Goal: Information Seeking & Learning: Check status

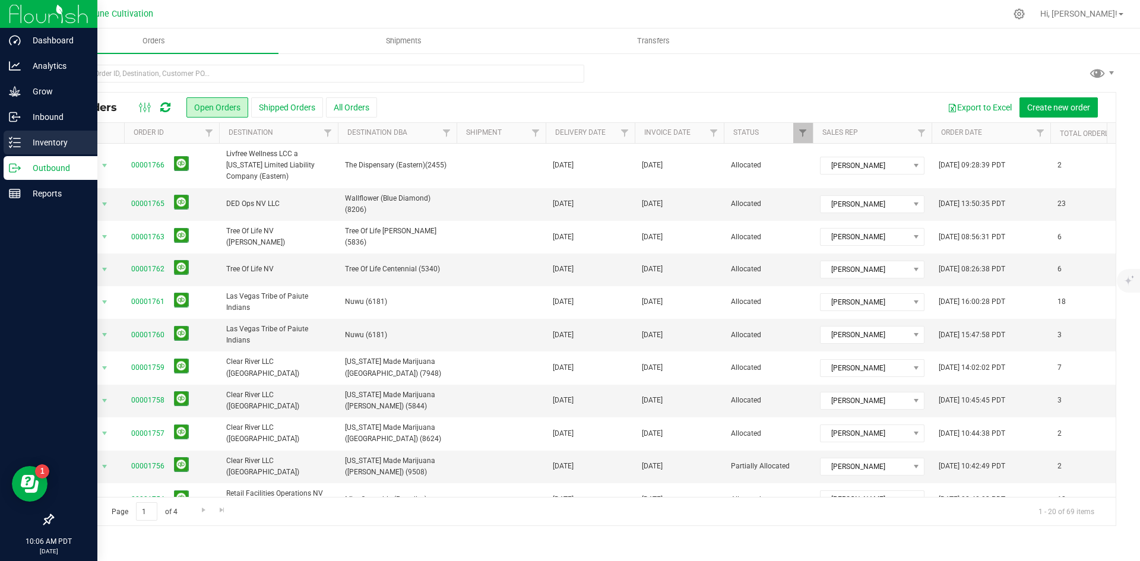
click at [26, 141] on p "Inventory" at bounding box center [56, 142] width 71 height 14
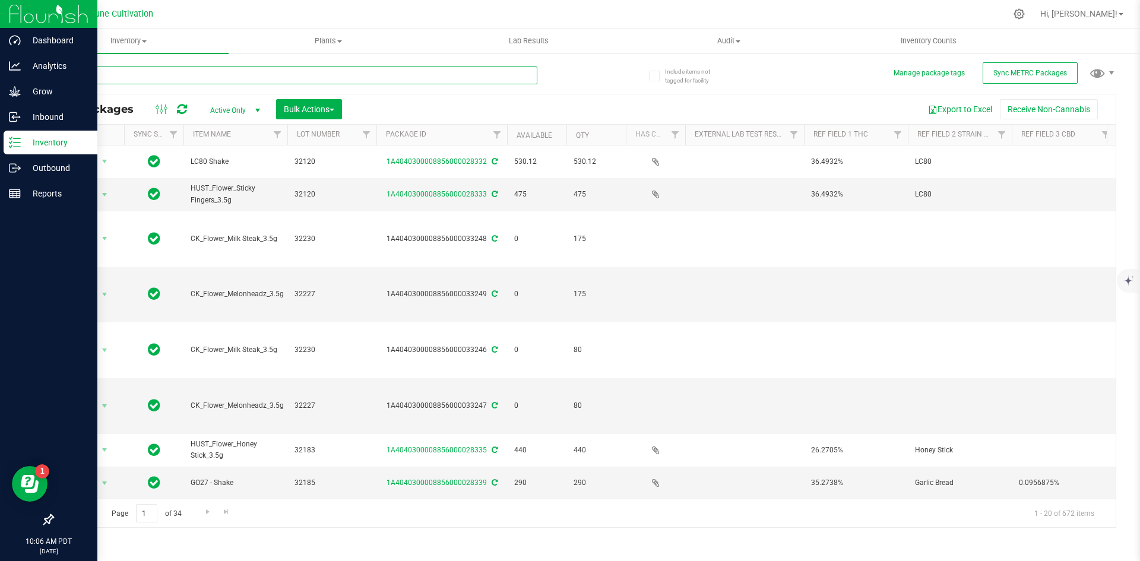
click at [174, 68] on input "text" at bounding box center [294, 75] width 485 height 18
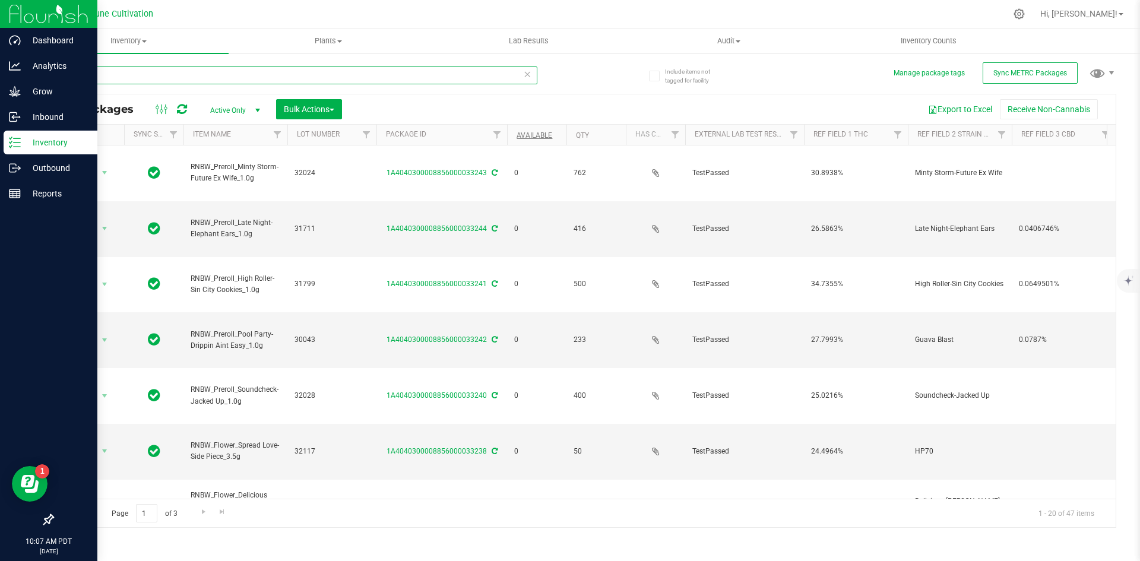
type input "RNBW"
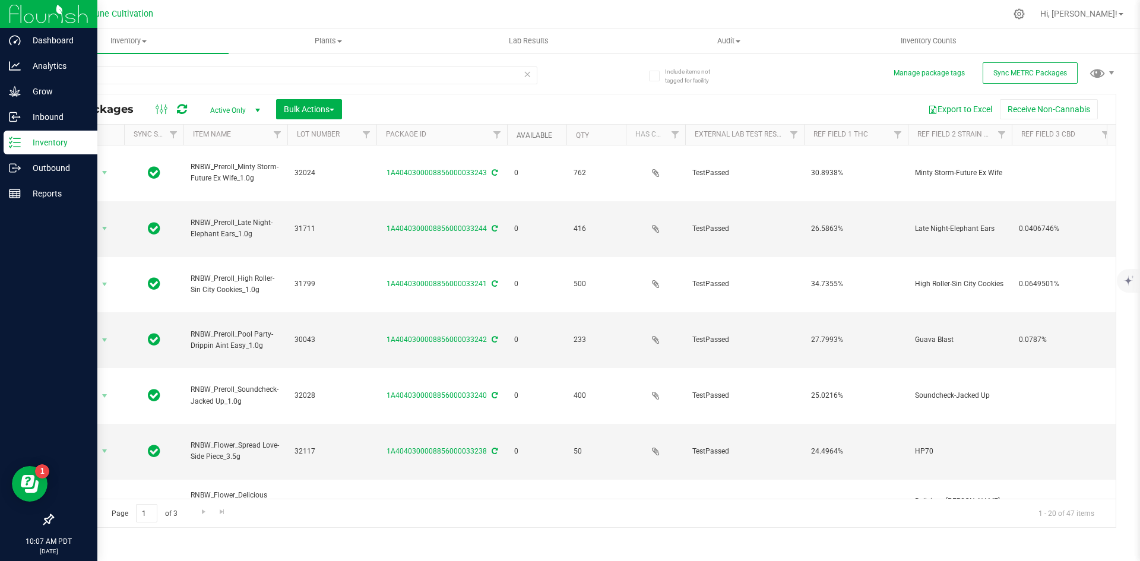
click at [530, 133] on link "Available" at bounding box center [534, 135] width 36 height 8
click at [530, 133] on link "Available" at bounding box center [540, 135] width 49 height 8
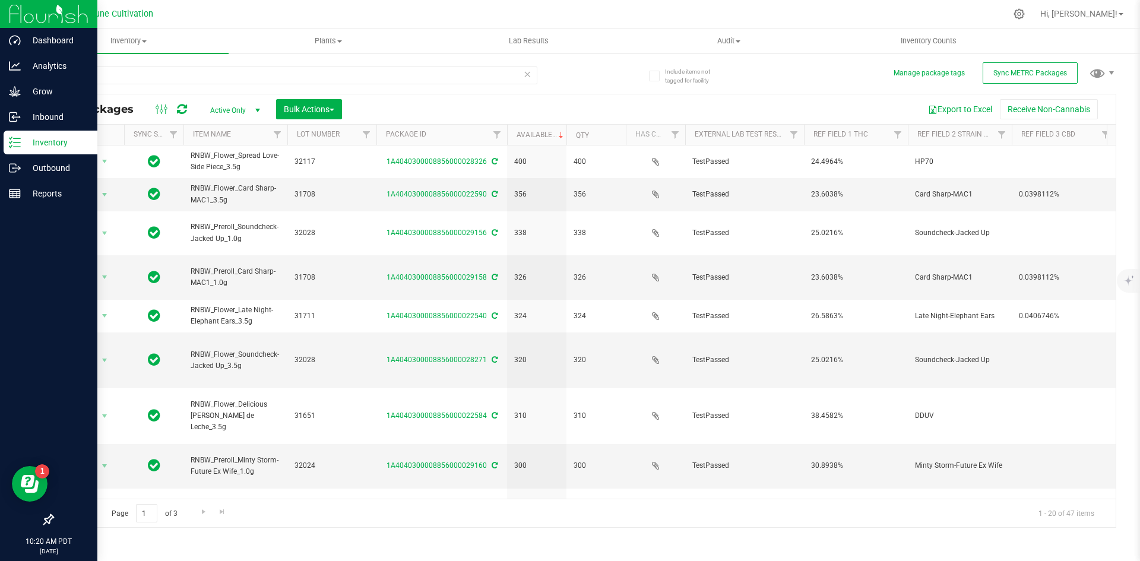
click at [14, 144] on icon at bounding box center [15, 143] width 12 height 12
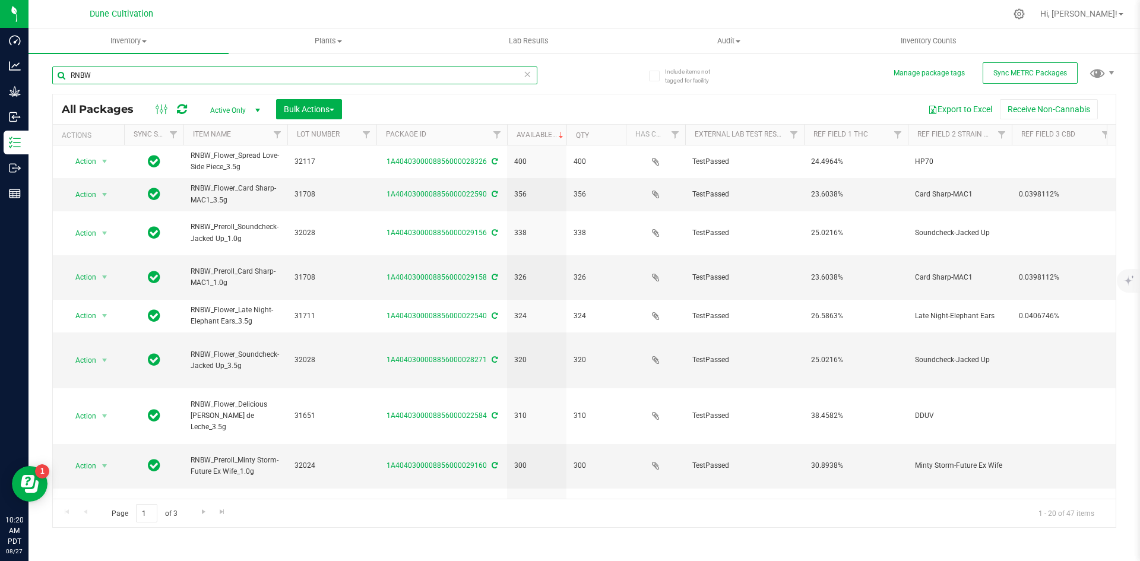
click at [522, 78] on input "RNBW" at bounding box center [294, 75] width 485 height 18
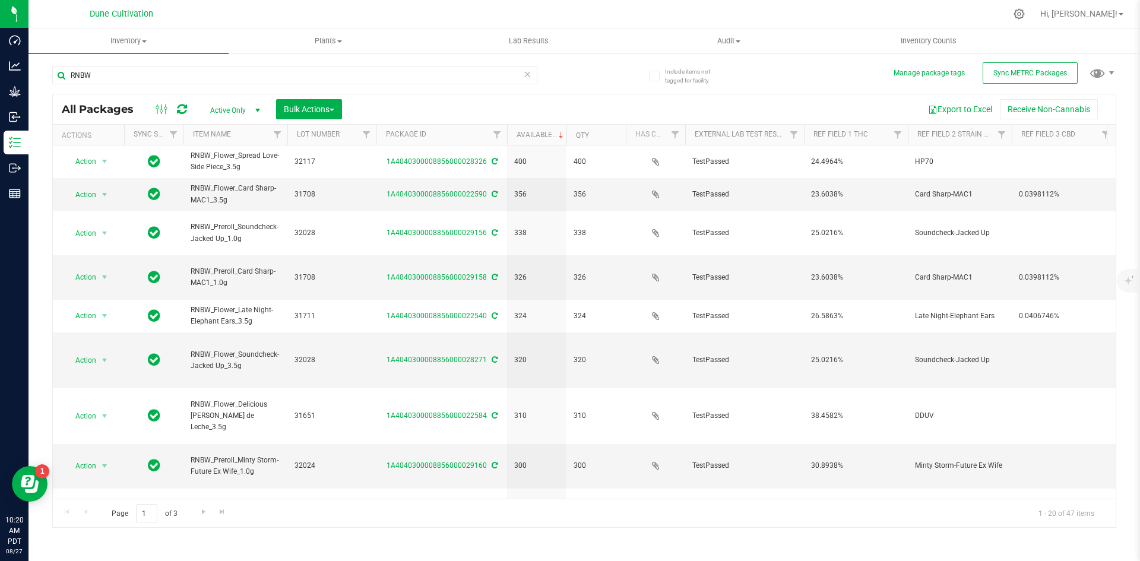
click at [526, 74] on icon at bounding box center [527, 73] width 8 height 14
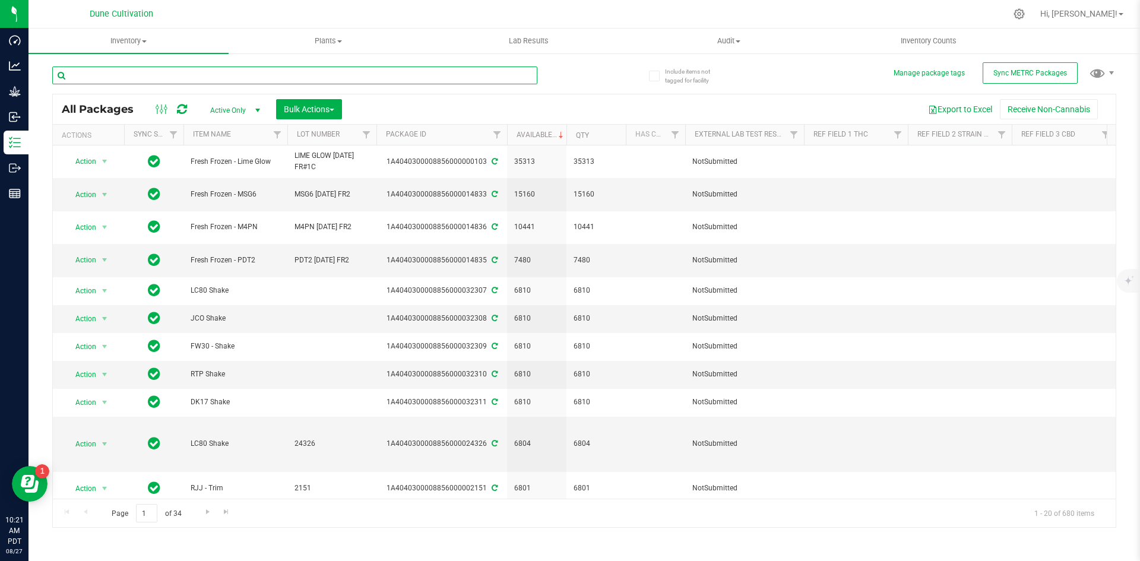
click at [280, 71] on input "text" at bounding box center [294, 75] width 485 height 18
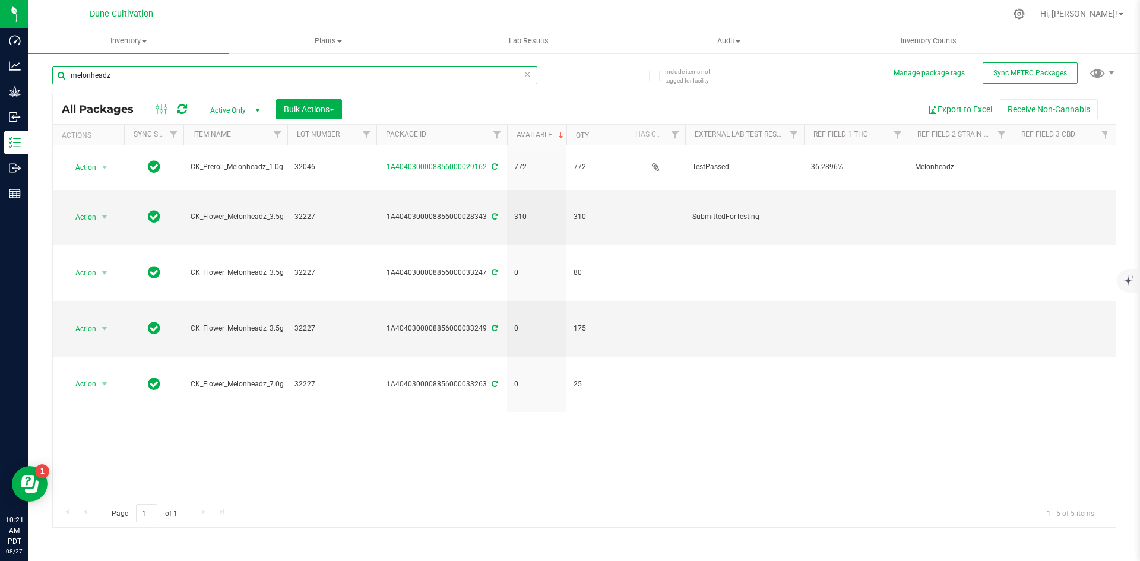
type input "melonheadz"
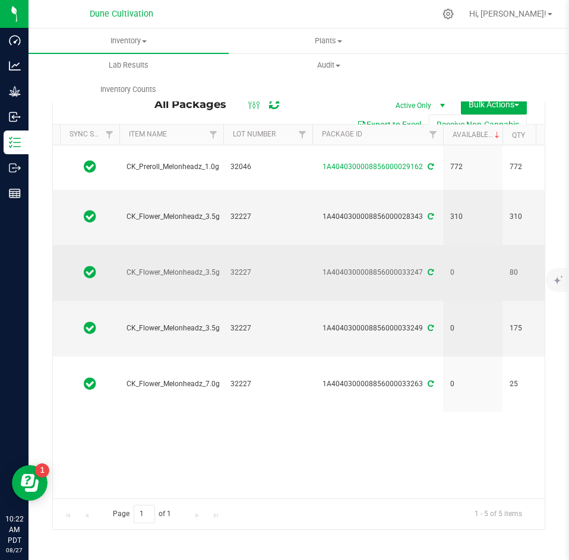
scroll to position [0, 66]
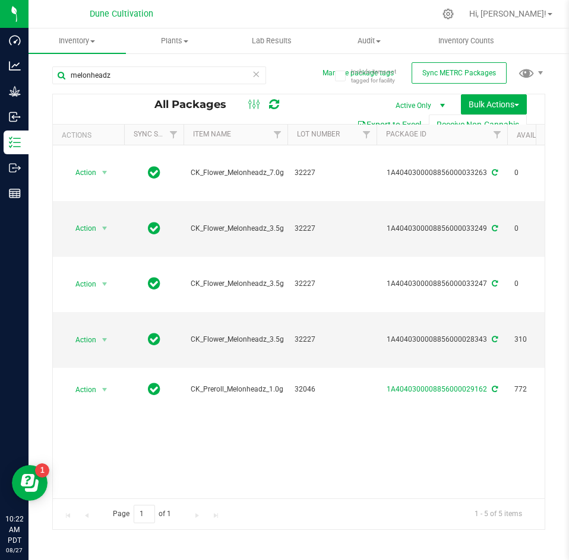
click at [256, 80] on icon at bounding box center [256, 73] width 8 height 14
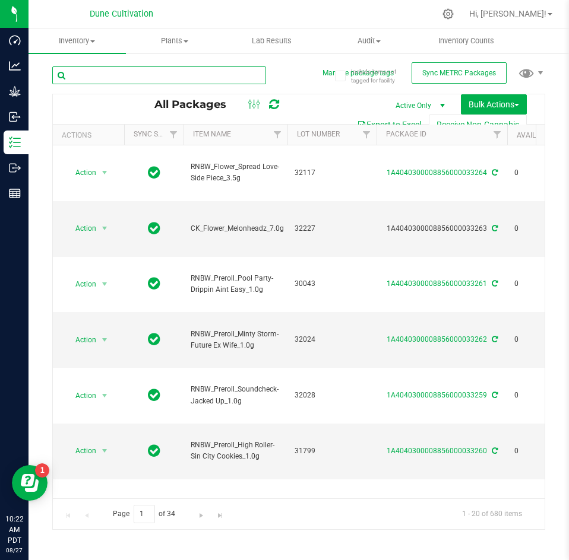
click at [227, 73] on input "text" at bounding box center [159, 75] width 214 height 18
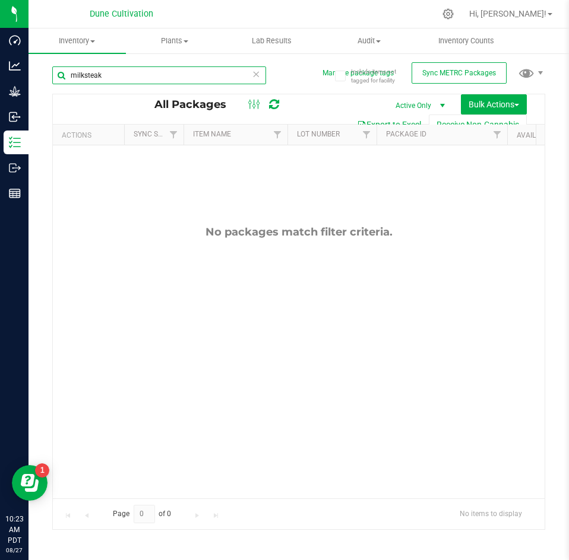
click at [84, 74] on input "milksteak" at bounding box center [159, 75] width 214 height 18
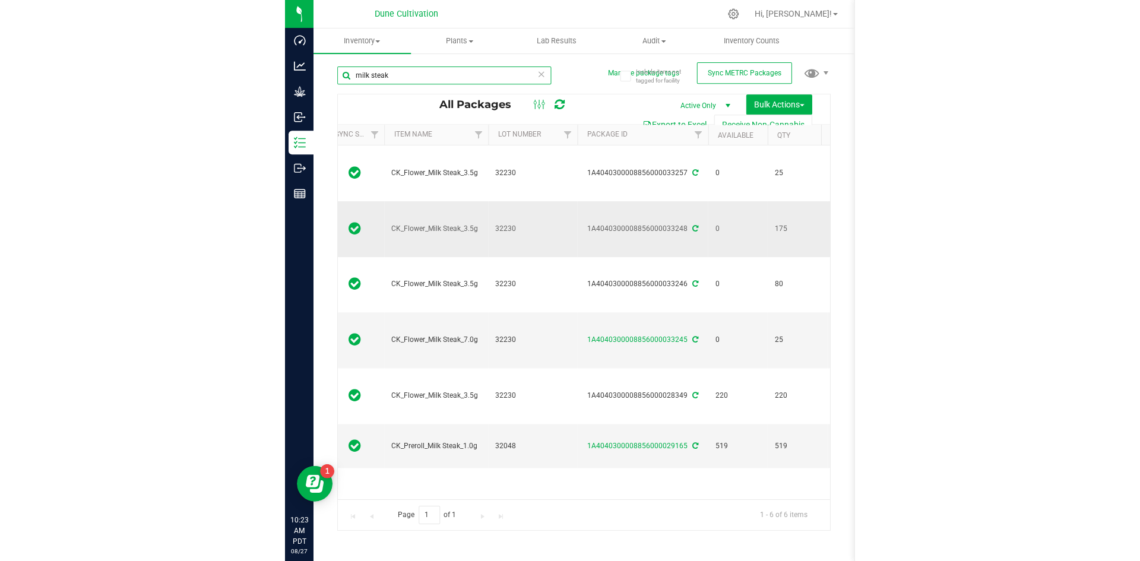
scroll to position [0, 85]
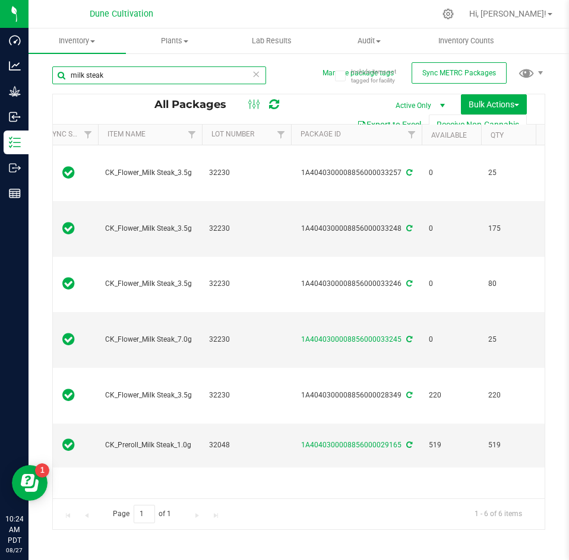
drag, startPoint x: 145, startPoint y: 78, endPoint x: 51, endPoint y: 85, distance: 94.0
click at [51, 85] on div "Include items not tagged for facility Manage package tags Sync METRC Packages m…" at bounding box center [298, 233] width 540 height 362
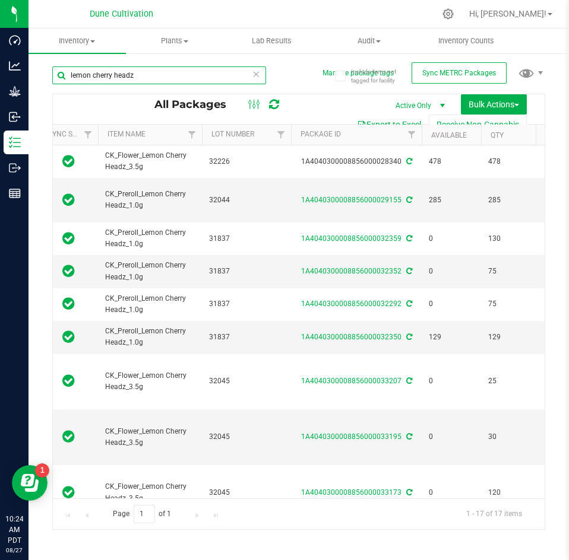
type input "lemon cherry headz"
click at [259, 71] on icon at bounding box center [256, 73] width 8 height 14
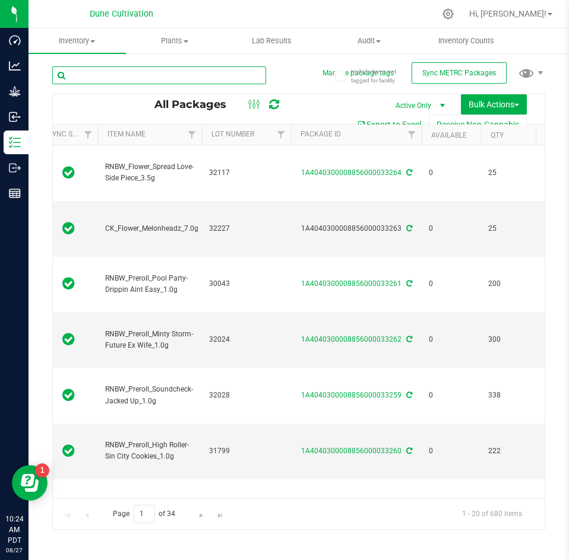
click at [214, 74] on input "text" at bounding box center [159, 75] width 214 height 18
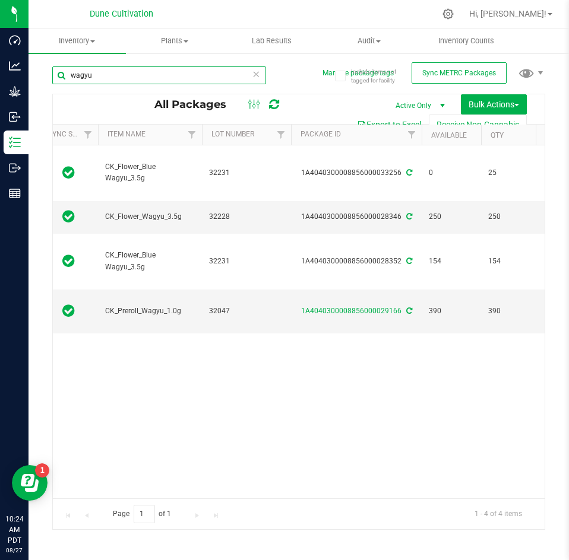
type input "wagyu"
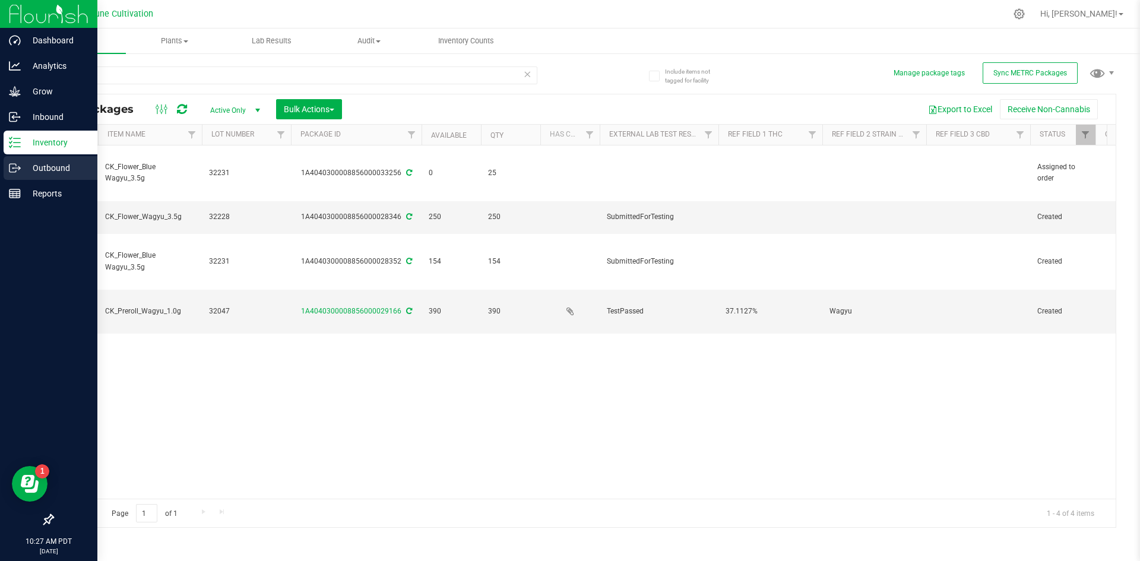
click at [9, 164] on icon at bounding box center [15, 168] width 12 height 12
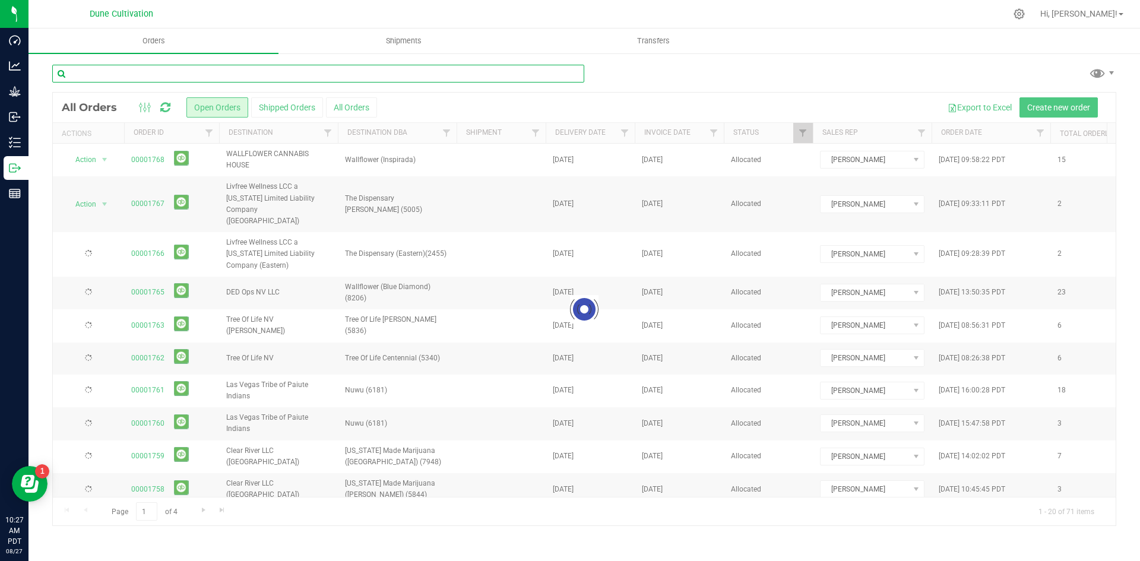
click at [160, 75] on input "text" at bounding box center [318, 74] width 532 height 18
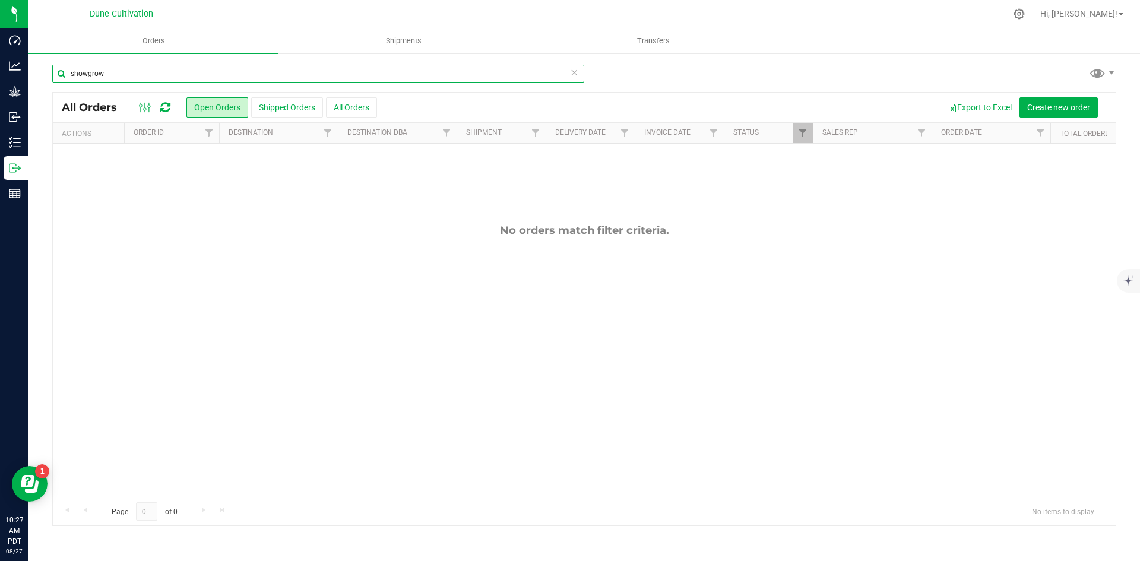
click at [88, 75] on input "showgrow" at bounding box center [318, 74] width 532 height 18
type input "show grow"
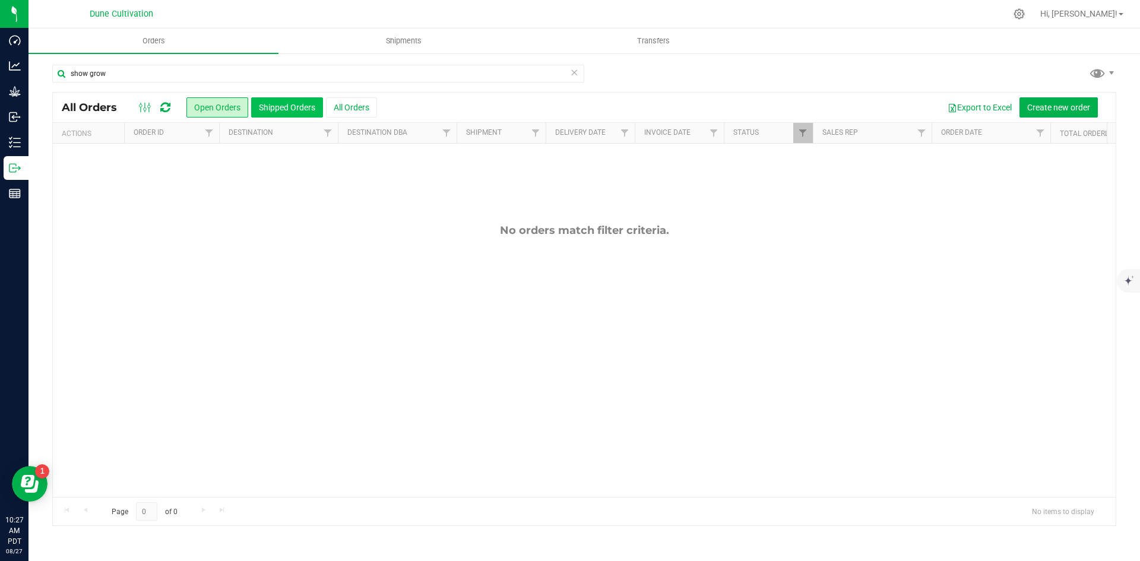
click at [261, 116] on button "Shipped Orders" at bounding box center [287, 107] width 72 height 20
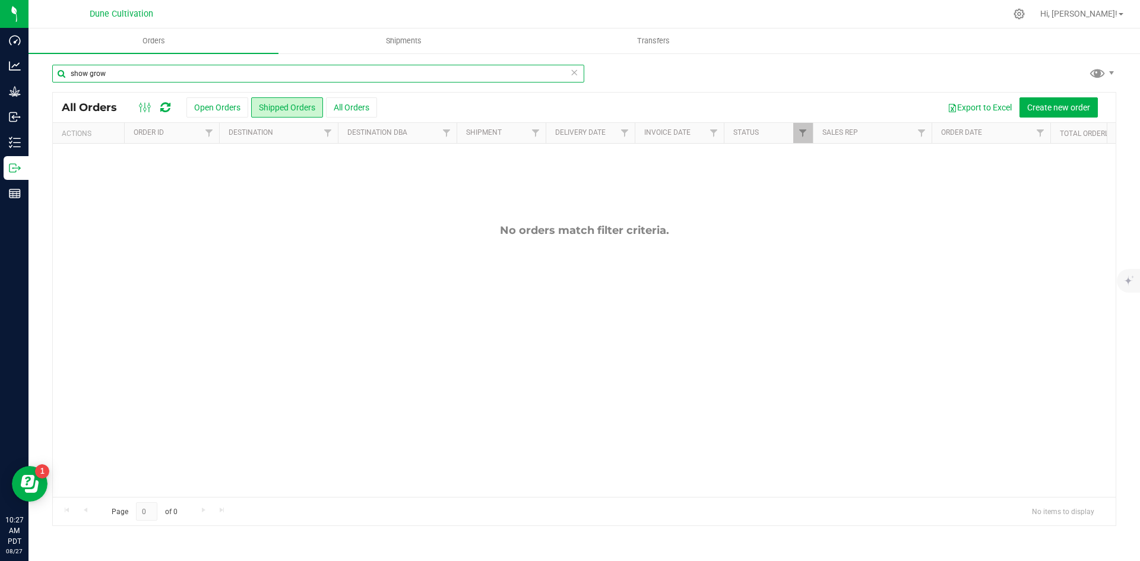
click at [92, 69] on input "show grow" at bounding box center [318, 74] width 532 height 18
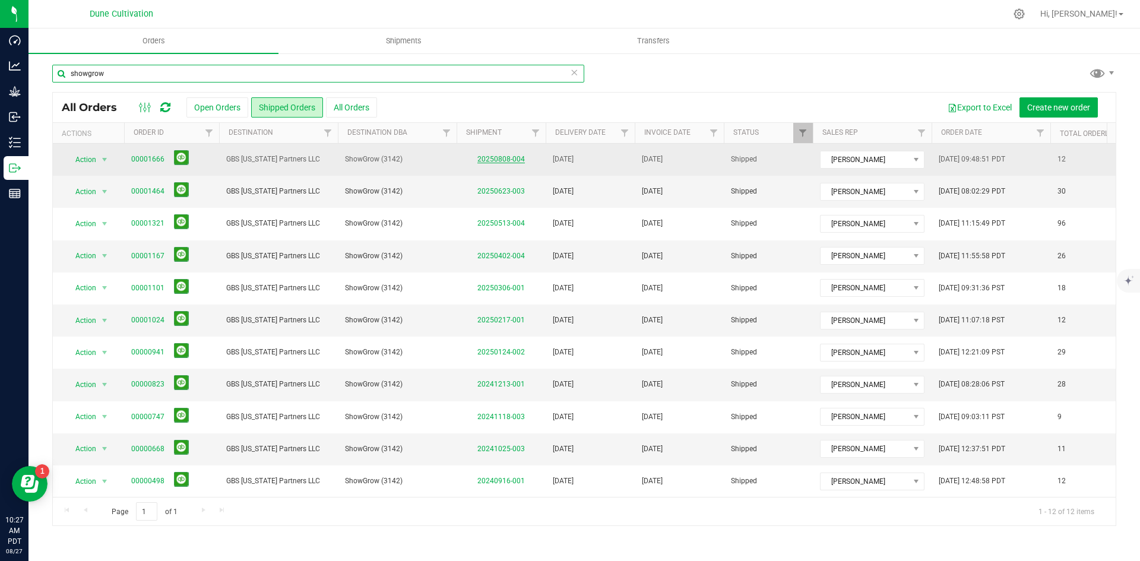
type input "showgrow"
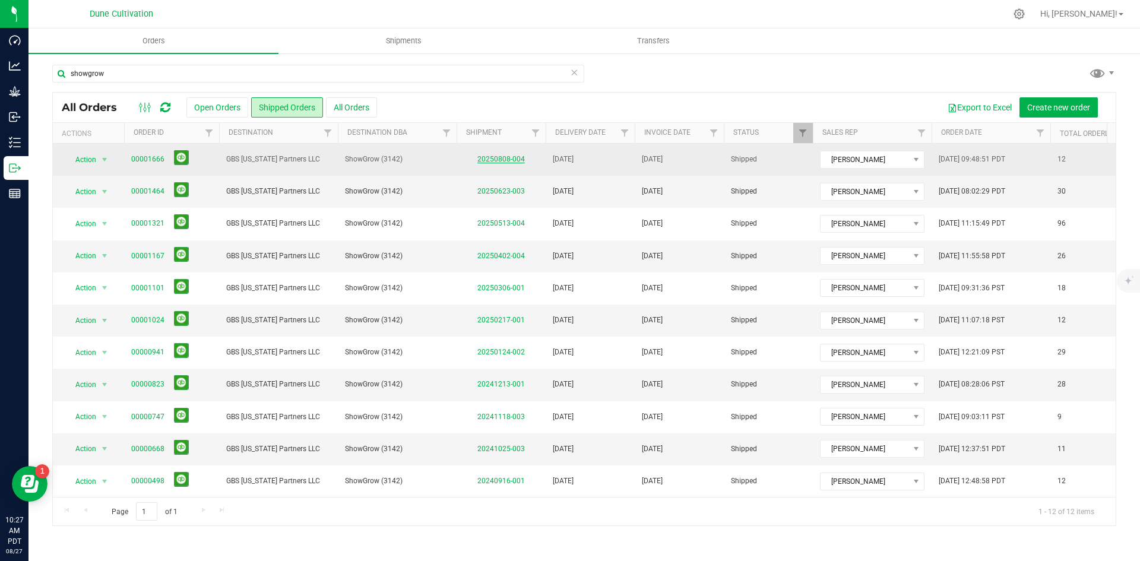
click at [493, 156] on link "20250808-004" at bounding box center [500, 159] width 47 height 8
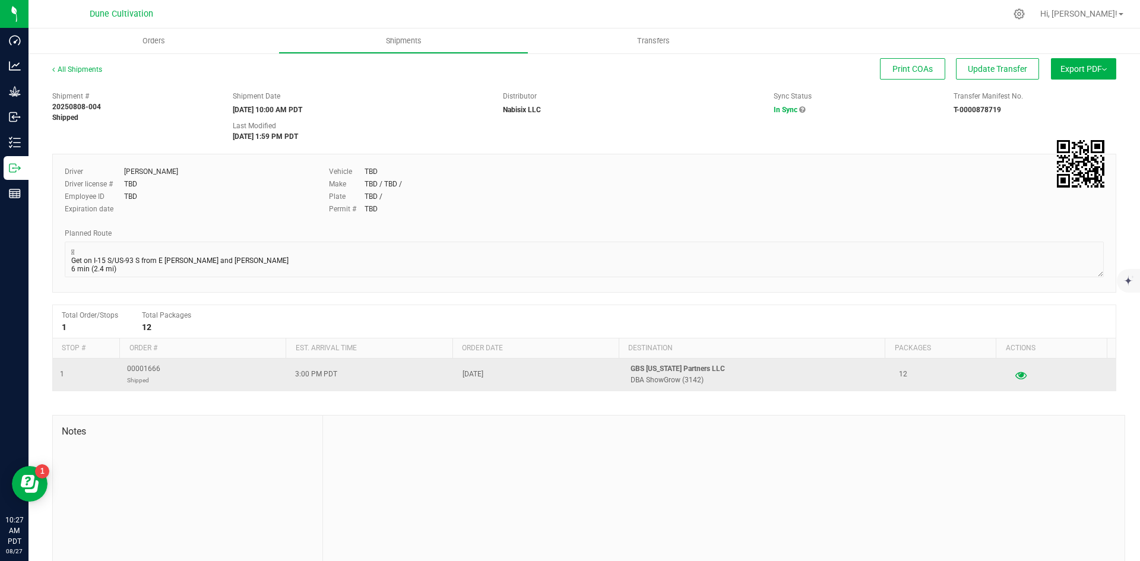
click at [568, 378] on icon "button" at bounding box center [1020, 374] width 11 height 8
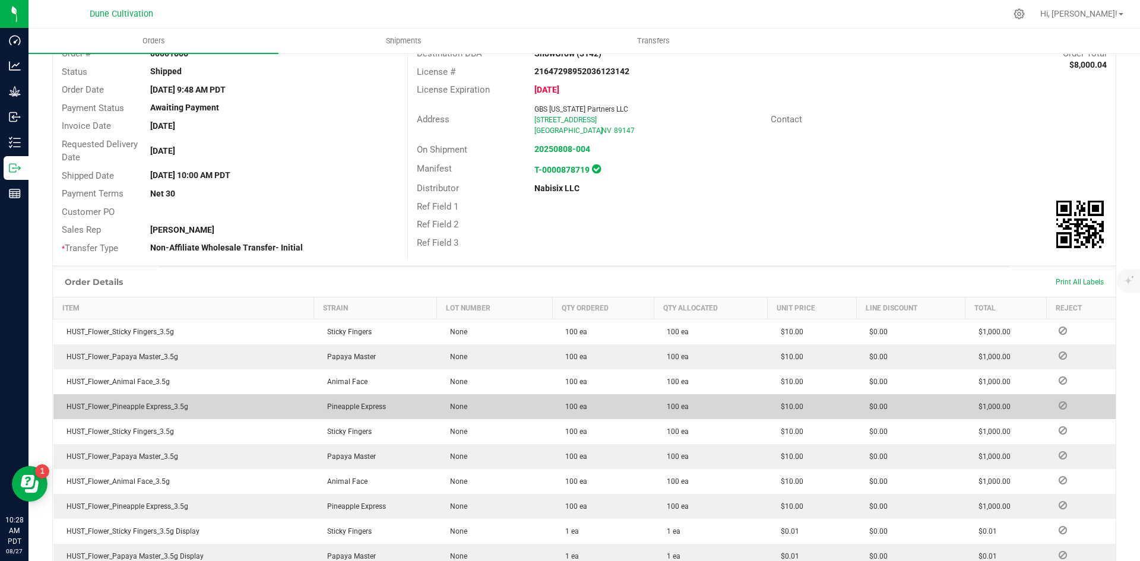
scroll to position [67, 0]
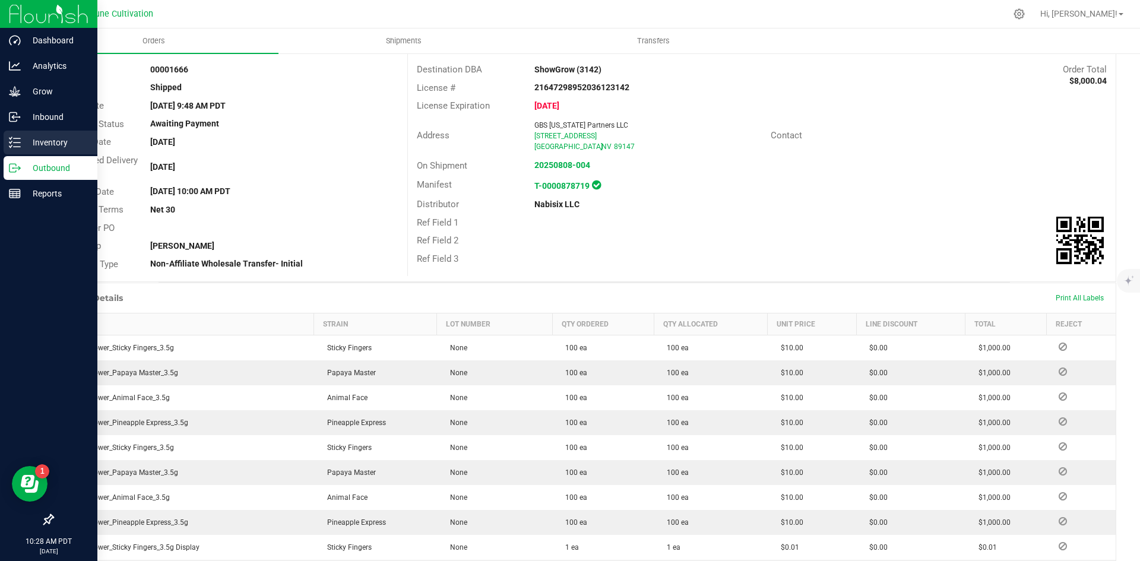
click at [13, 143] on icon at bounding box center [15, 143] width 12 height 12
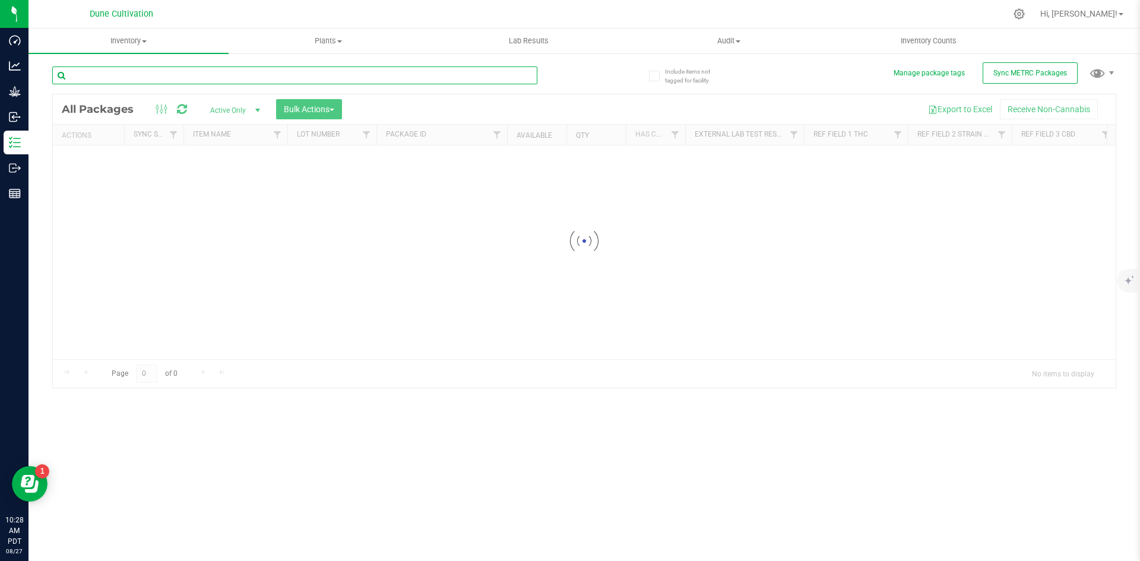
click at [240, 71] on input "text" at bounding box center [294, 75] width 485 height 18
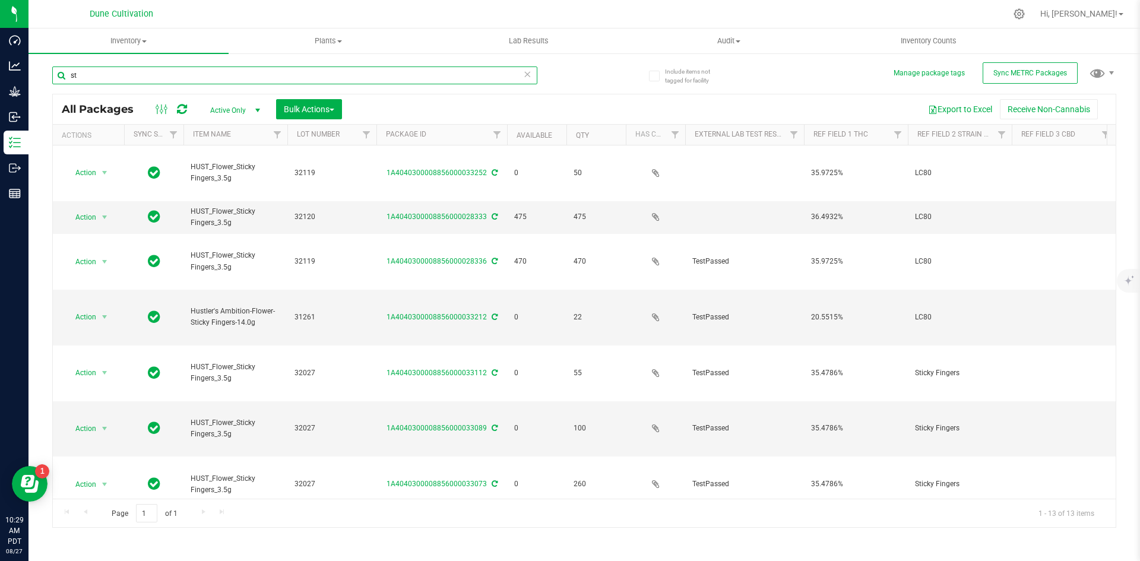
type input "s"
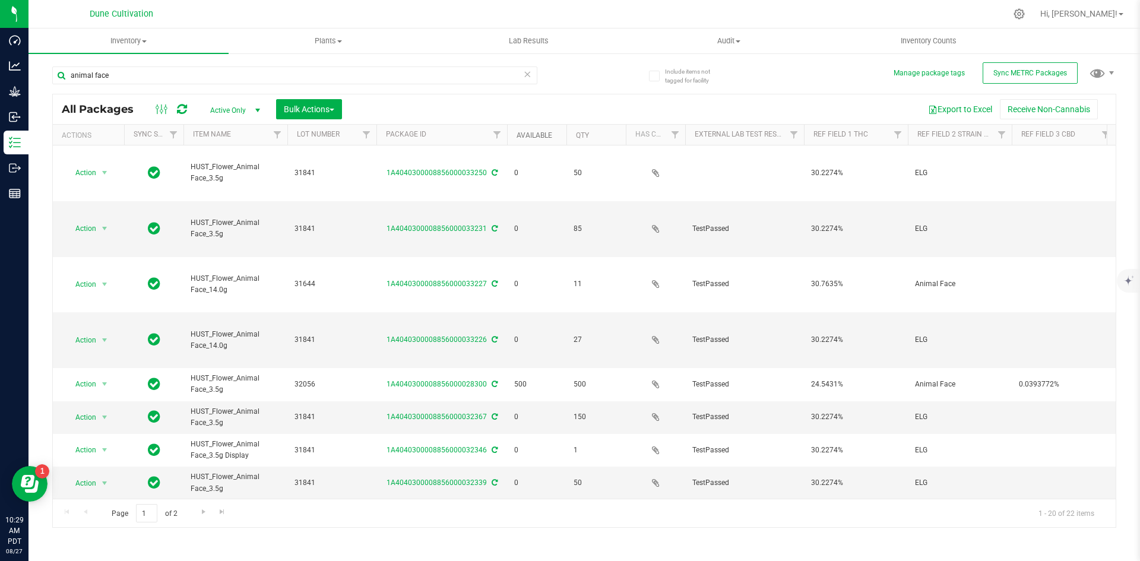
click at [533, 137] on link "Available" at bounding box center [534, 135] width 36 height 8
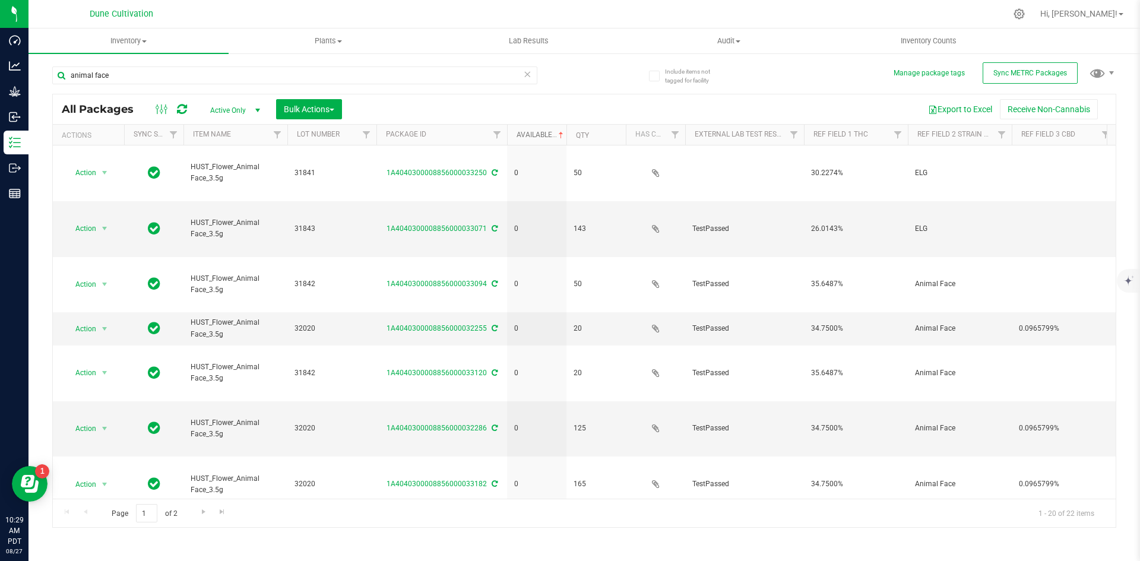
click at [533, 137] on link "Available" at bounding box center [540, 135] width 49 height 8
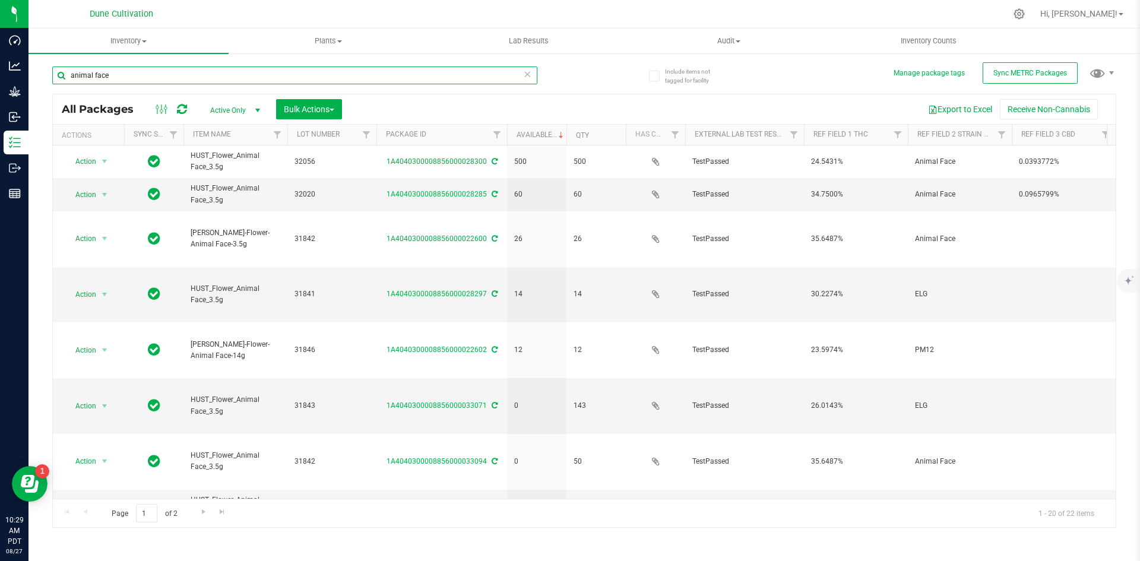
drag, startPoint x: 137, startPoint y: 80, endPoint x: 44, endPoint y: 80, distance: 92.6
click at [44, 80] on div "Include items not tagged for facility Manage package tags Sync METRC Packages a…" at bounding box center [583, 233] width 1111 height 362
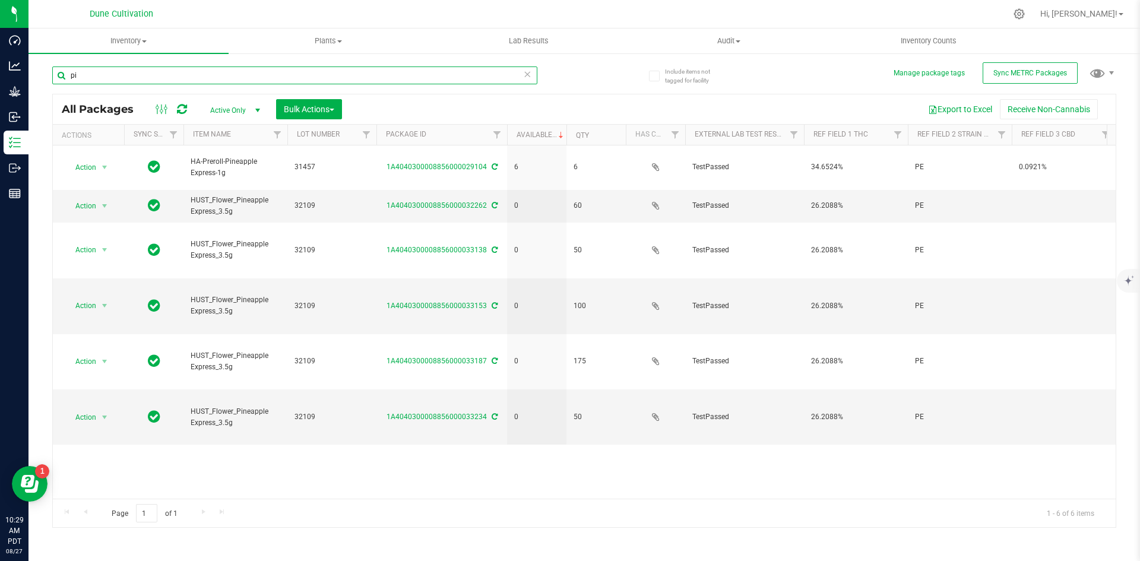
type input "p"
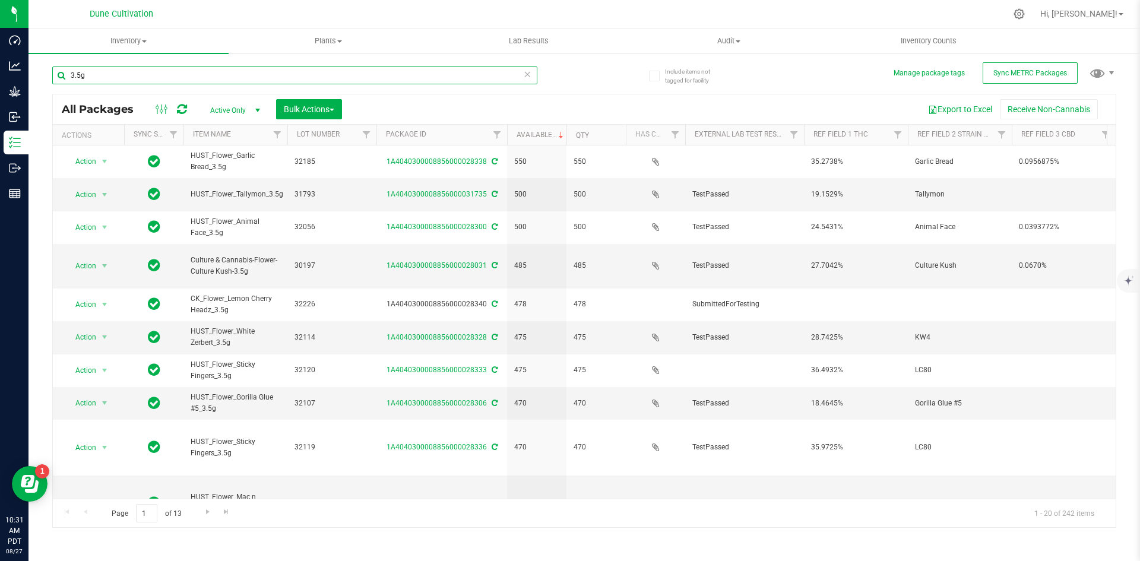
type input "3.5g"
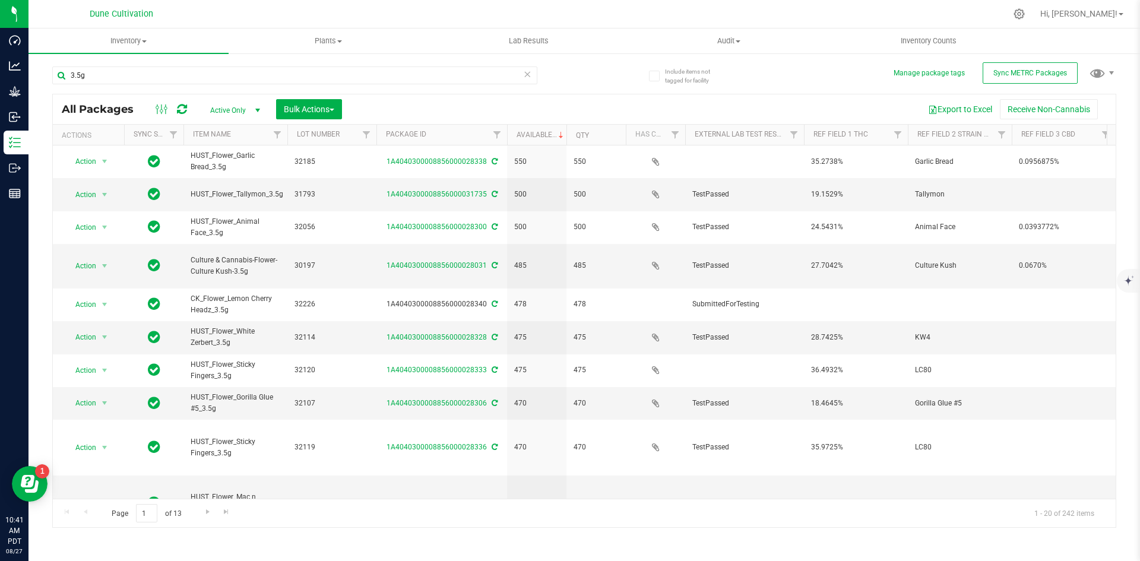
click at [30, 161] on div "Include items not tagged for facility Manage package tags Sync METRC Packages 3…" at bounding box center [583, 233] width 1111 height 362
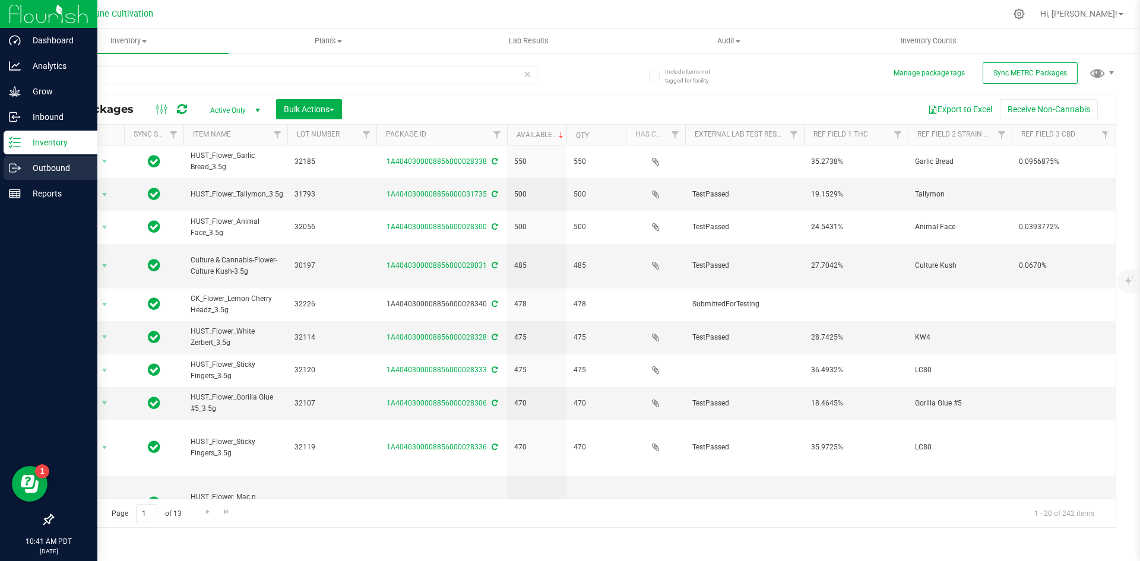
click at [16, 166] on icon at bounding box center [12, 168] width 7 height 8
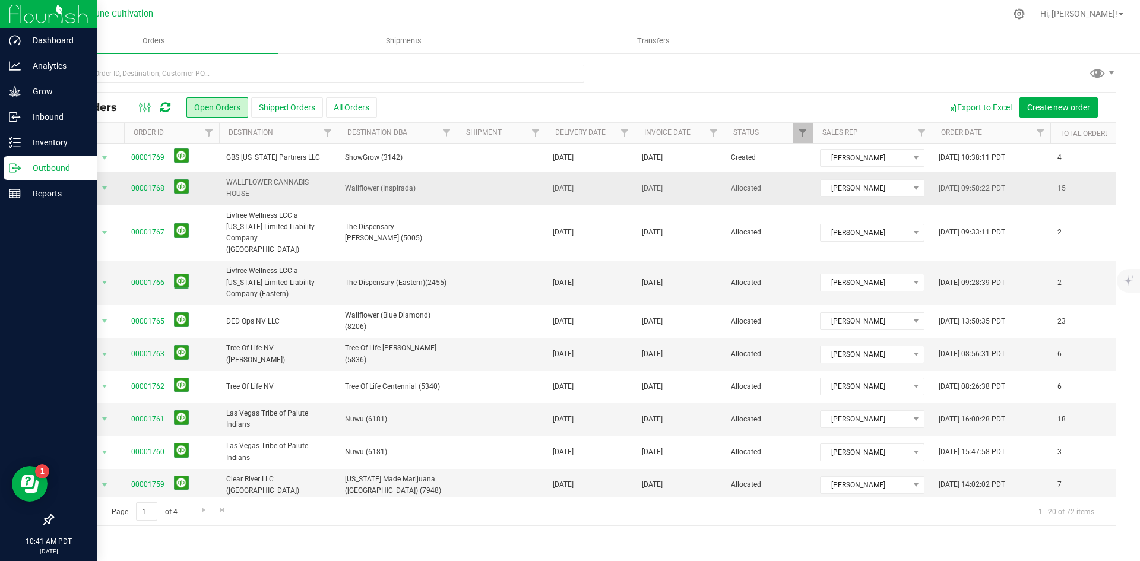
click at [147, 188] on link "00001768" at bounding box center [147, 188] width 33 height 11
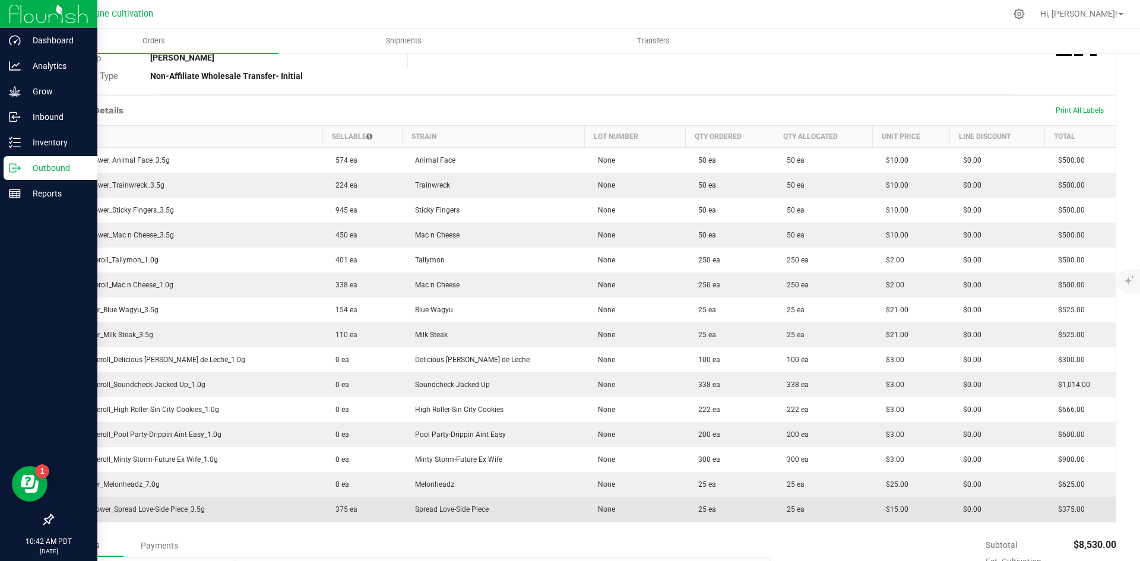
scroll to position [236, 0]
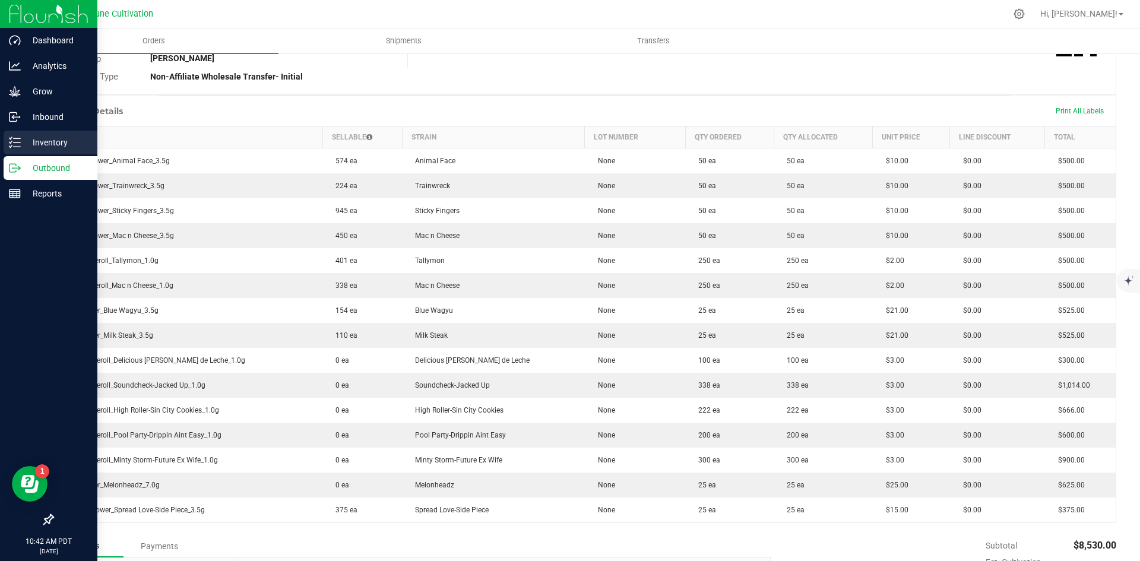
click at [18, 139] on icon at bounding box center [15, 143] width 12 height 12
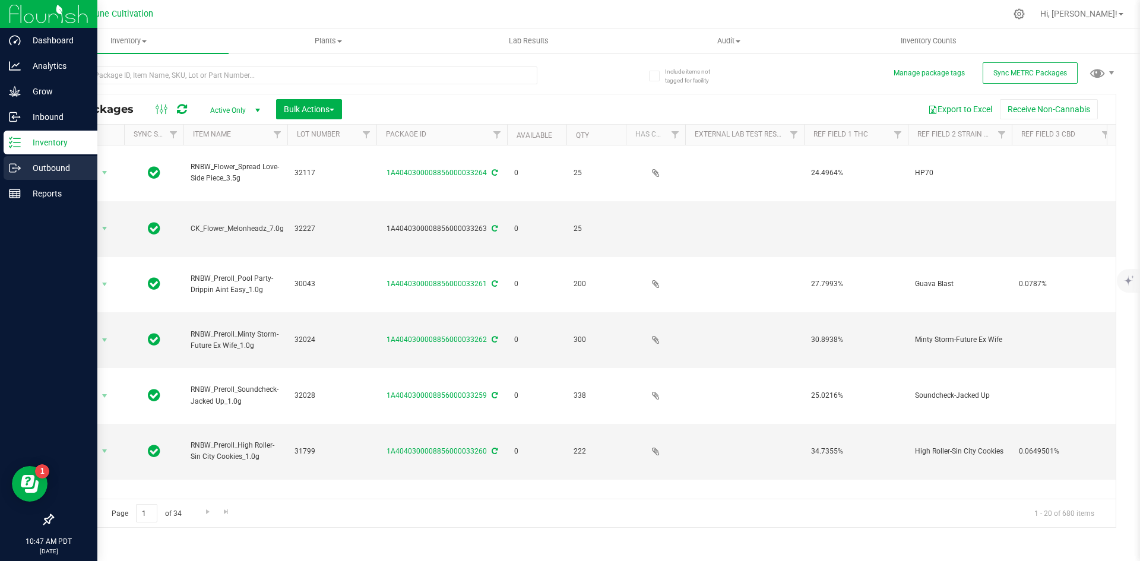
click at [27, 166] on p "Outbound" at bounding box center [56, 168] width 71 height 14
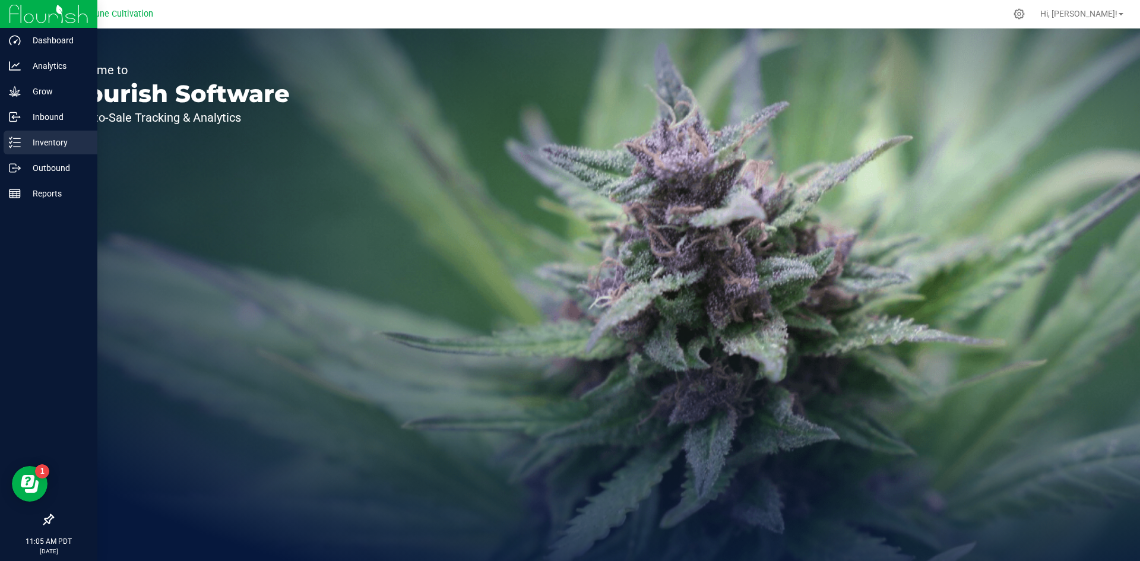
click at [21, 147] on p "Inventory" at bounding box center [56, 142] width 71 height 14
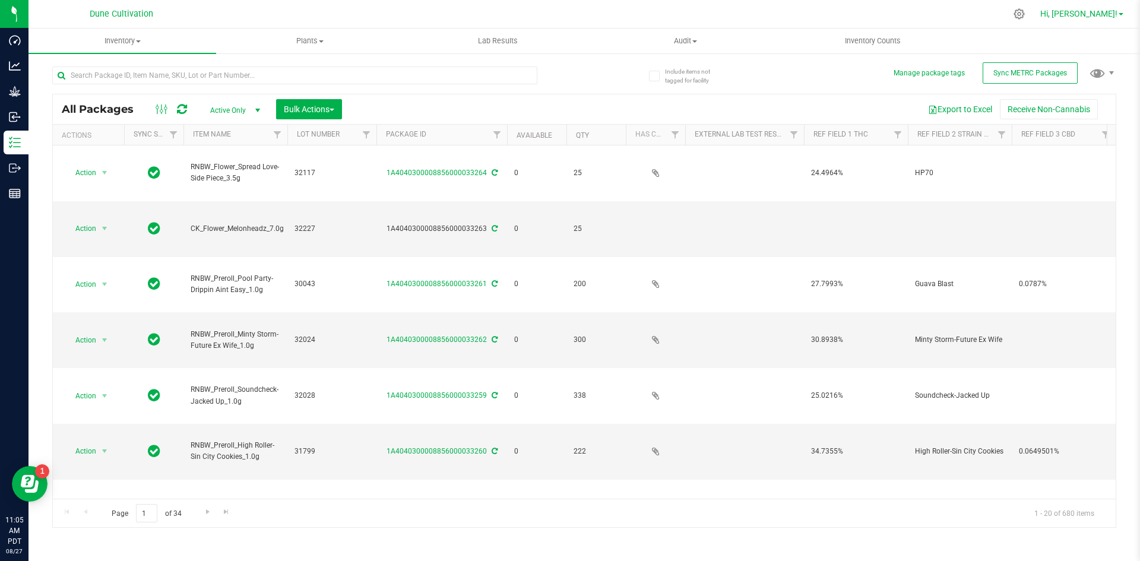
click at [1097, 12] on span "Hi, [PERSON_NAME]!" at bounding box center [1078, 13] width 77 height 9
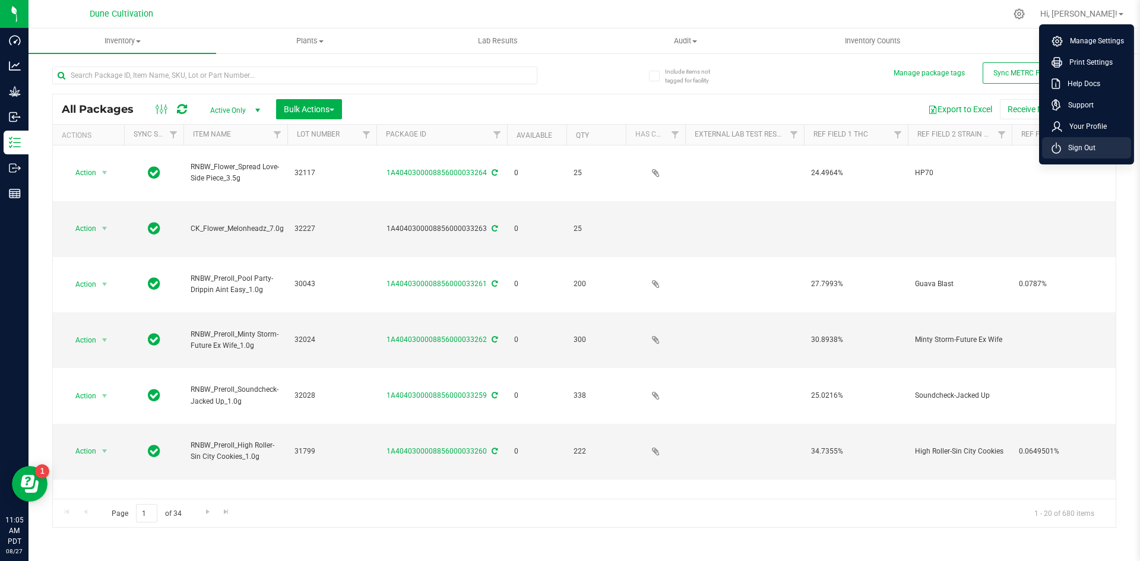
click at [1078, 147] on span "Sign Out" at bounding box center [1078, 148] width 34 height 12
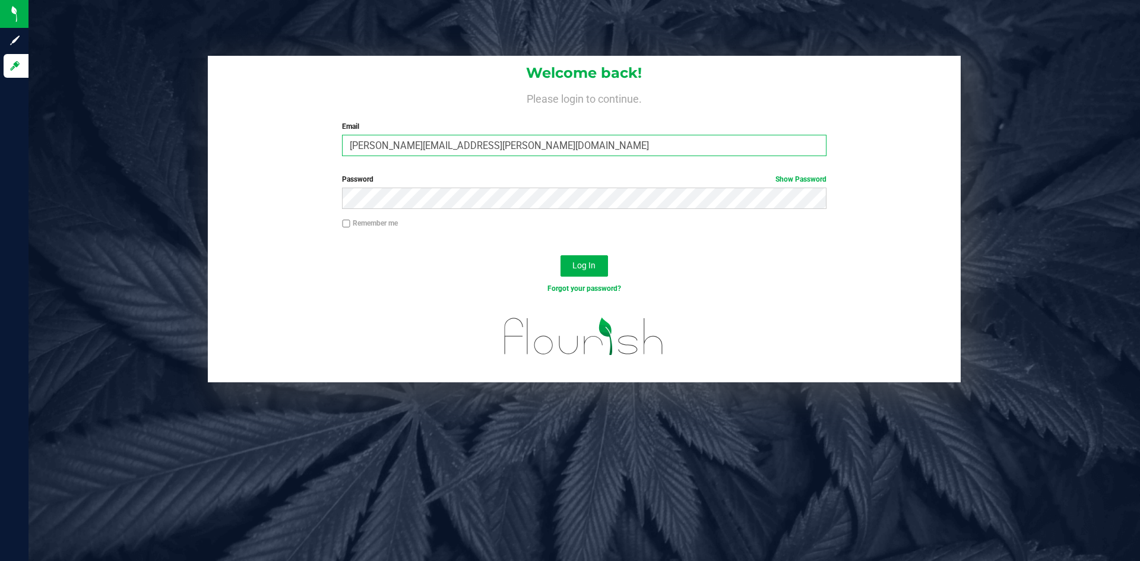
click at [401, 142] on input "[PERSON_NAME][EMAIL_ADDRESS][PERSON_NAME][DOMAIN_NAME]" at bounding box center [584, 145] width 484 height 21
type input "doug.rowell.pro@perfectharvestco.com"
click at [560, 255] on button "Log In" at bounding box center [583, 265] width 47 height 21
